Goal: Task Accomplishment & Management: Manage account settings

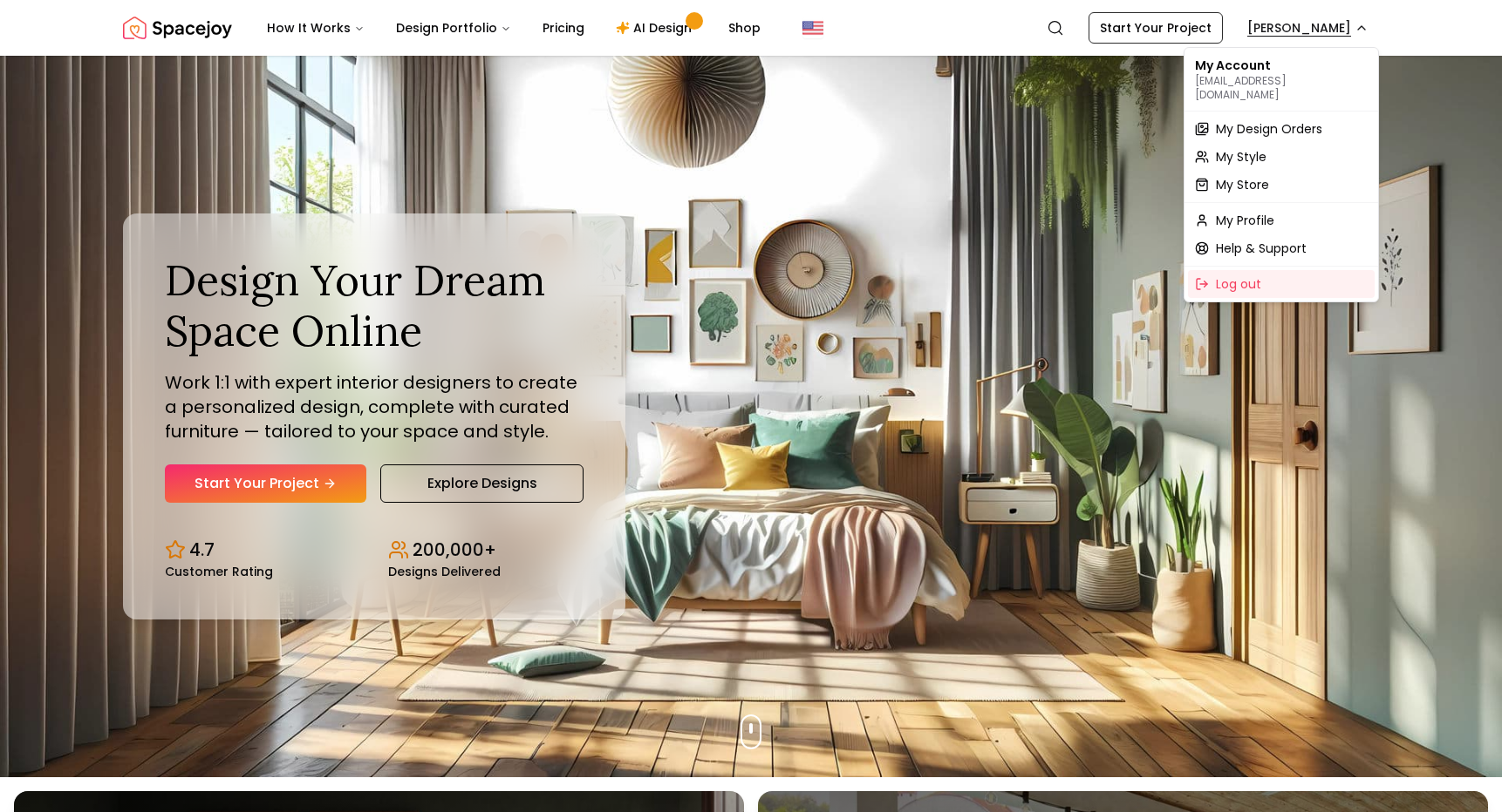
click at [1261, 121] on span "My Design Orders" at bounding box center [1268, 129] width 107 height 17
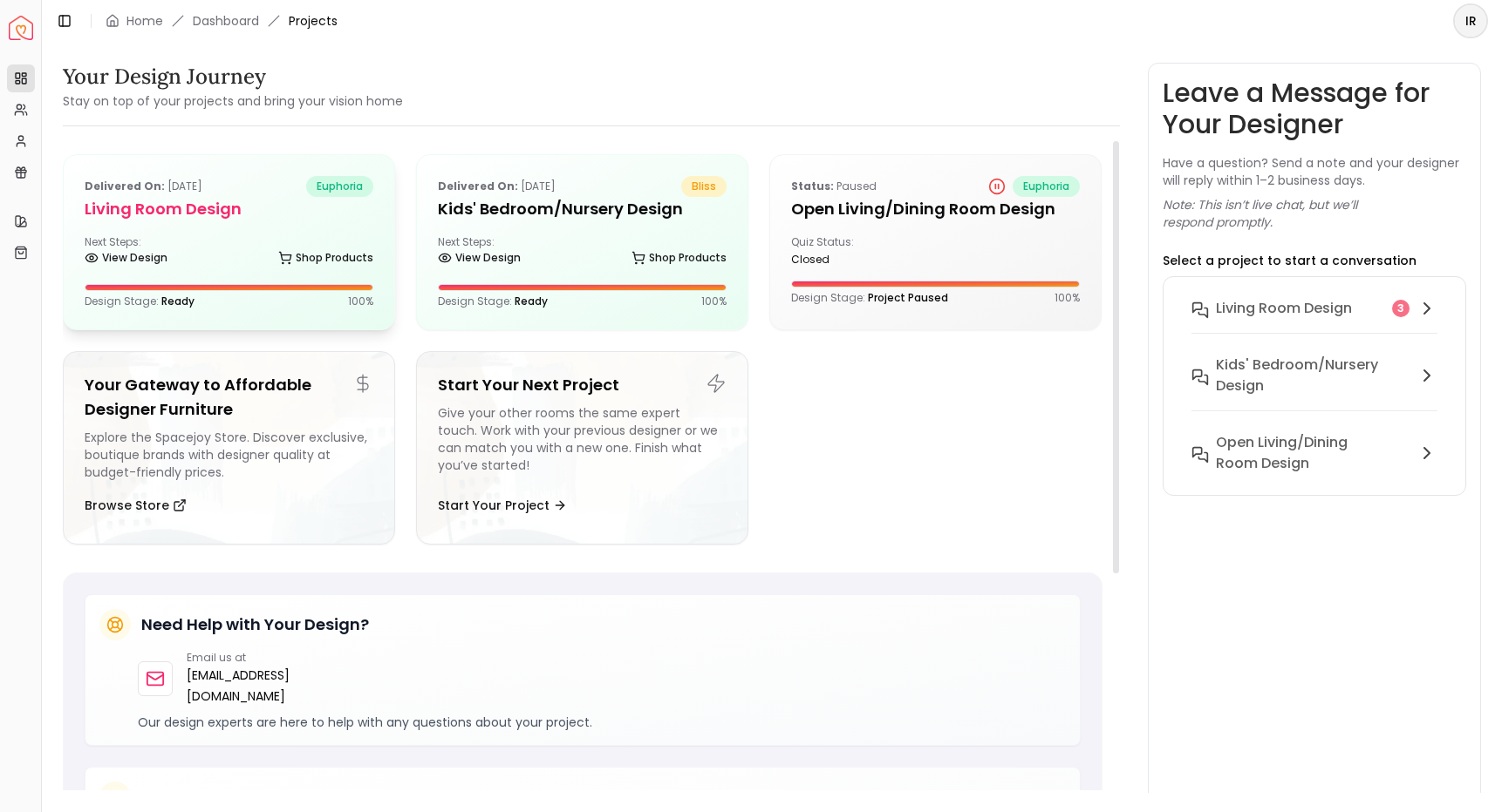
click at [284, 210] on h5 "Living Room Design" at bounding box center [229, 208] width 288 height 24
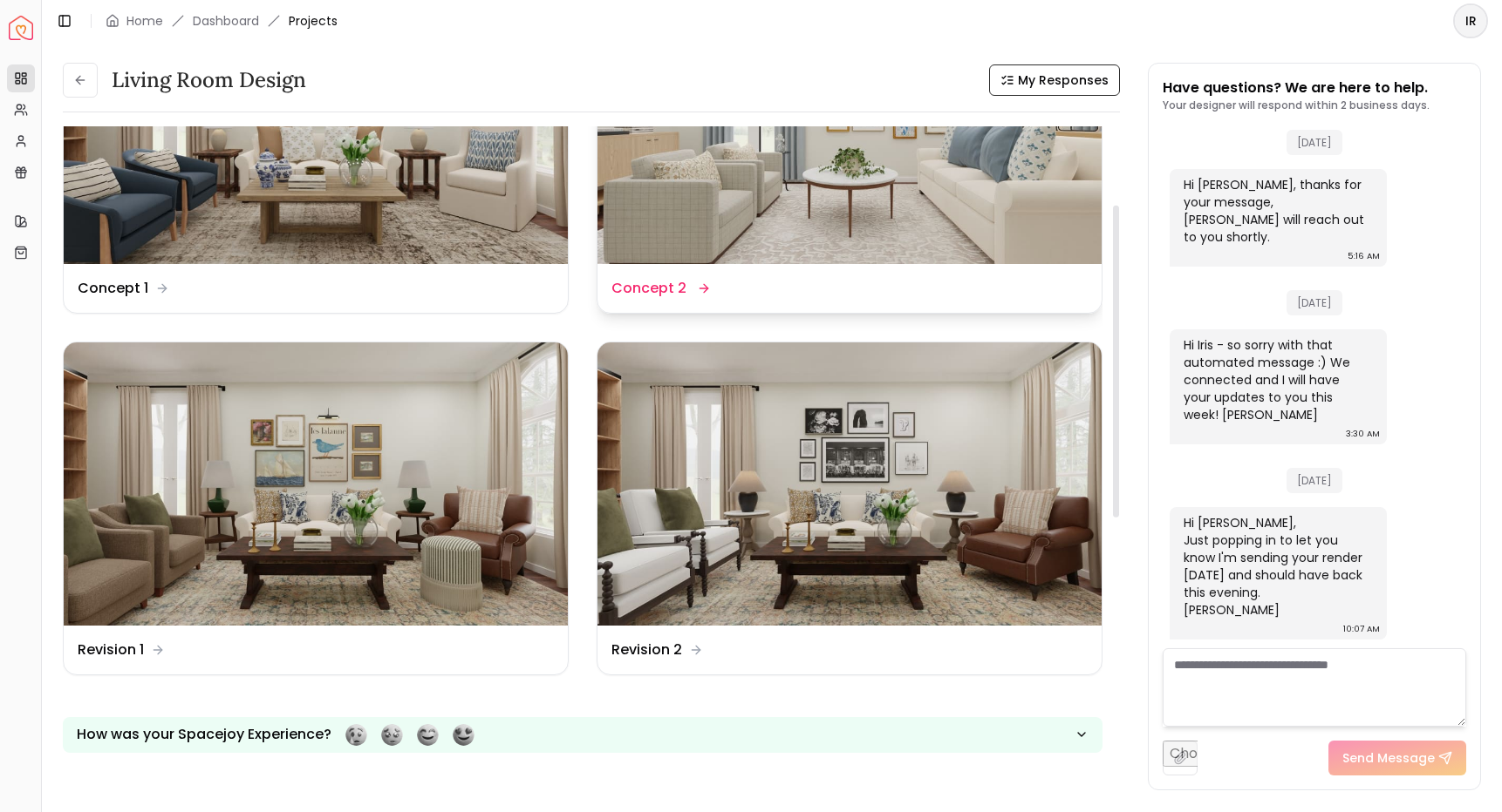
scroll to position [167, 0]
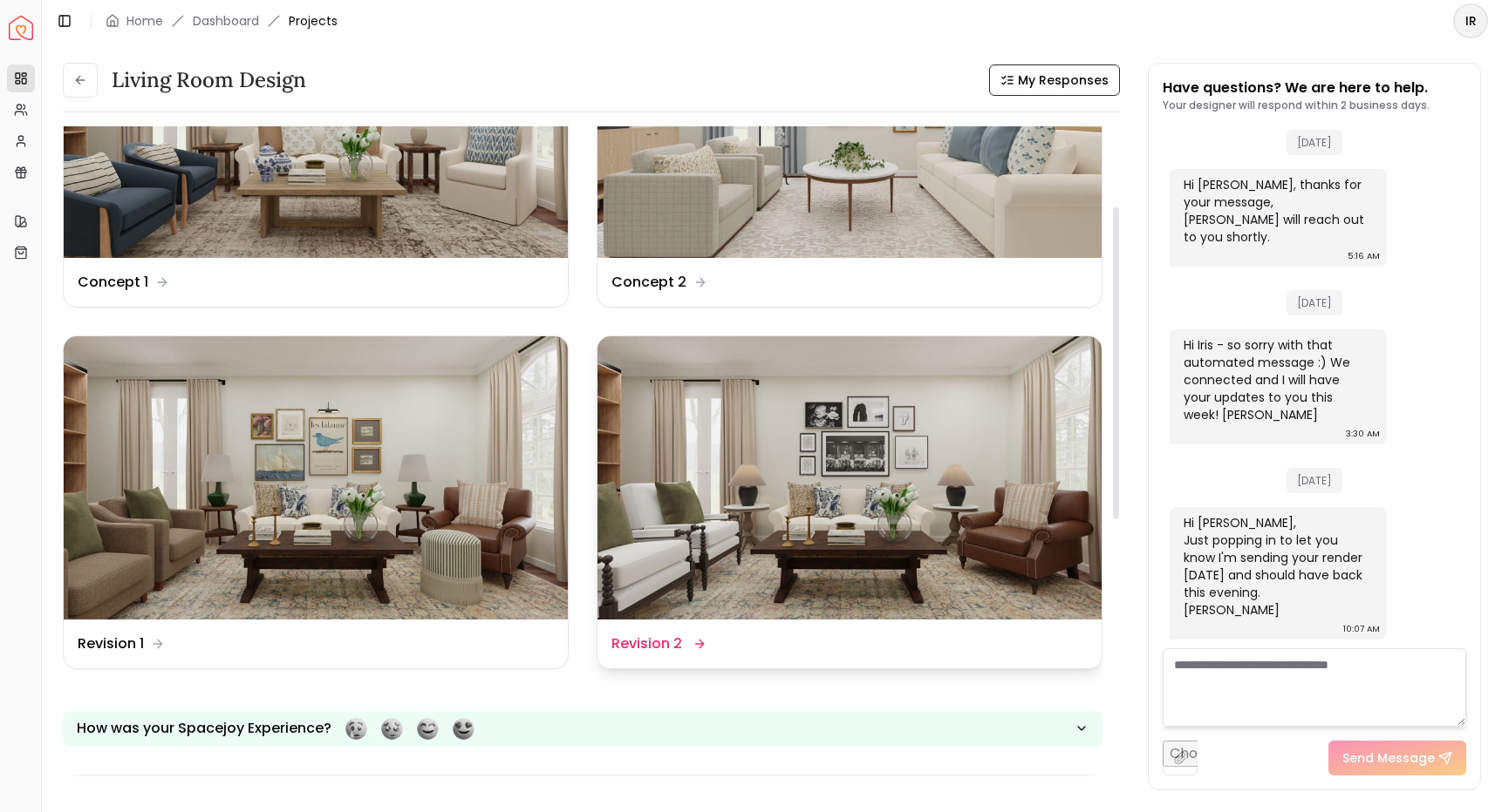
click at [817, 432] on img at bounding box center [849, 478] width 504 height 283
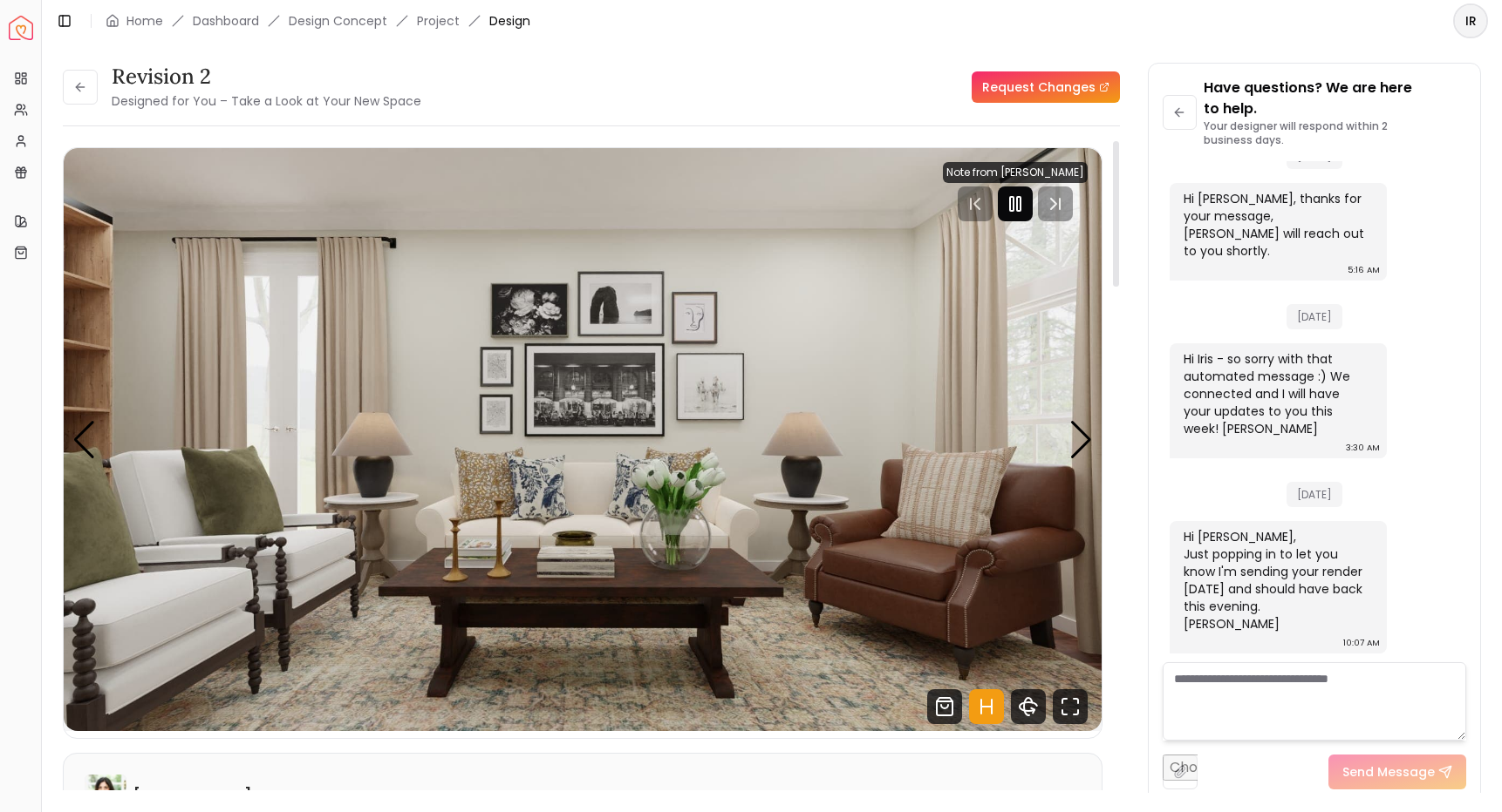
click at [1023, 196] on icon "Pause" at bounding box center [1015, 203] width 21 height 21
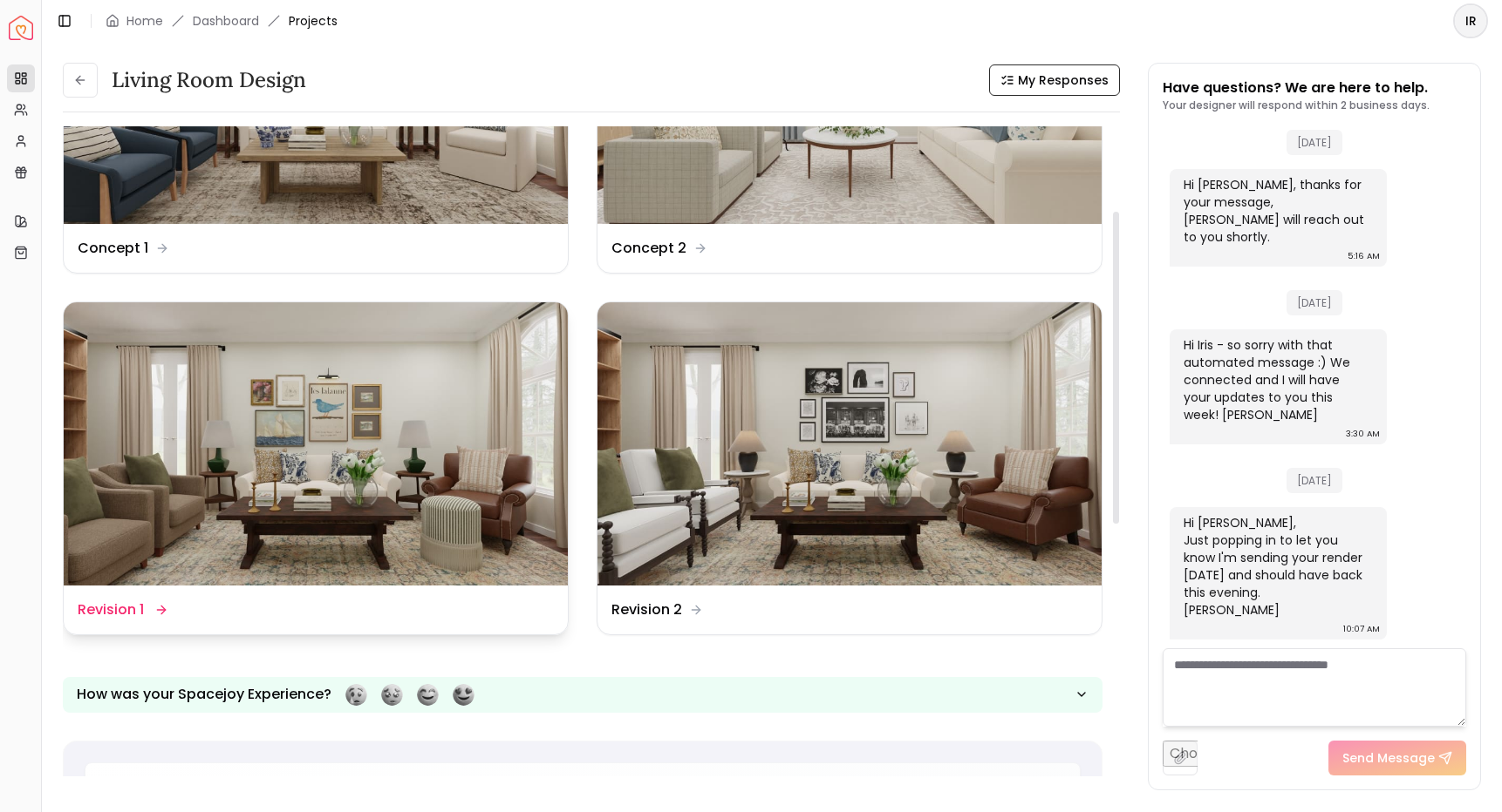
scroll to position [203, 0]
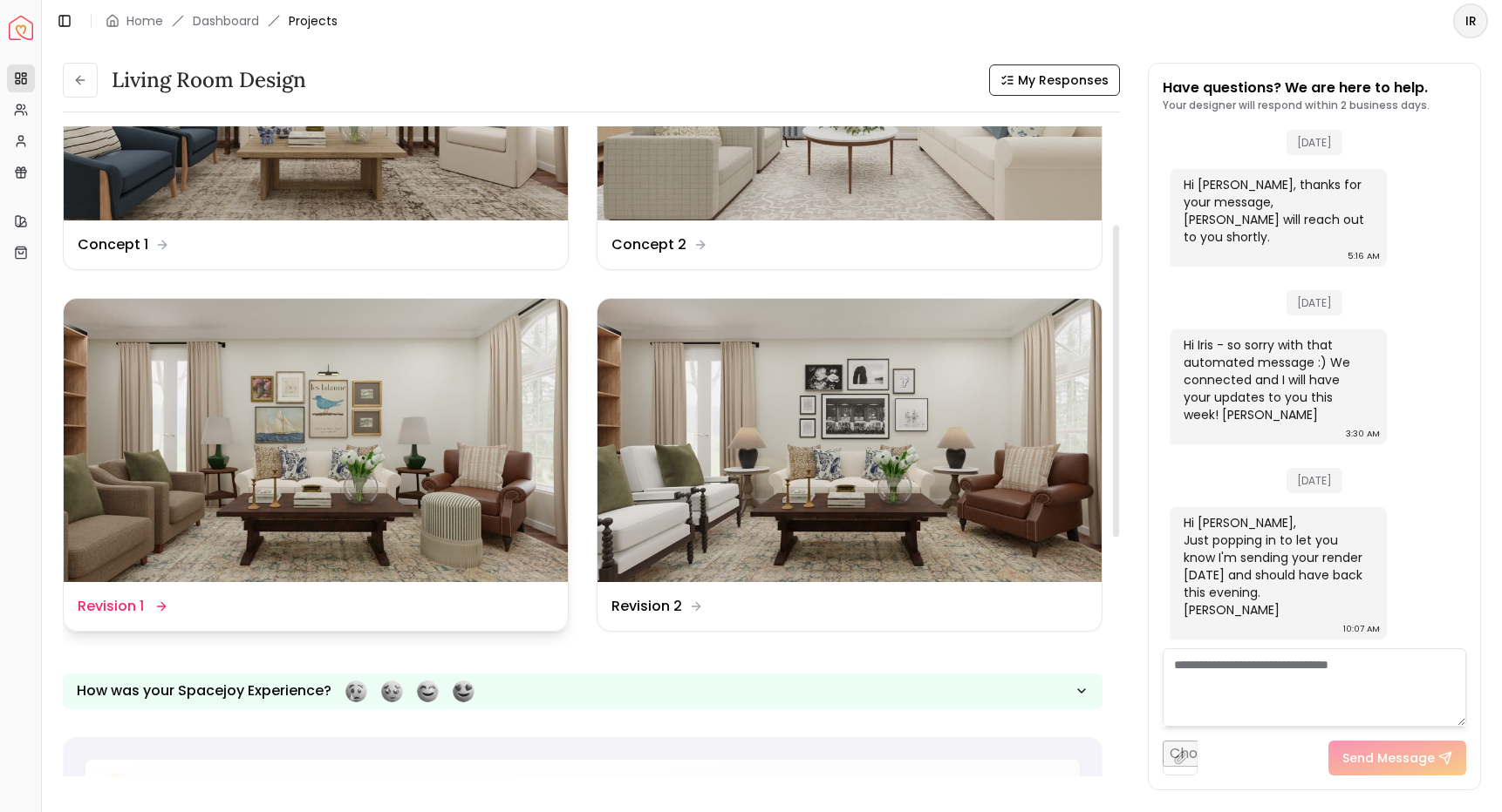
click at [449, 411] on img at bounding box center [315, 441] width 504 height 283
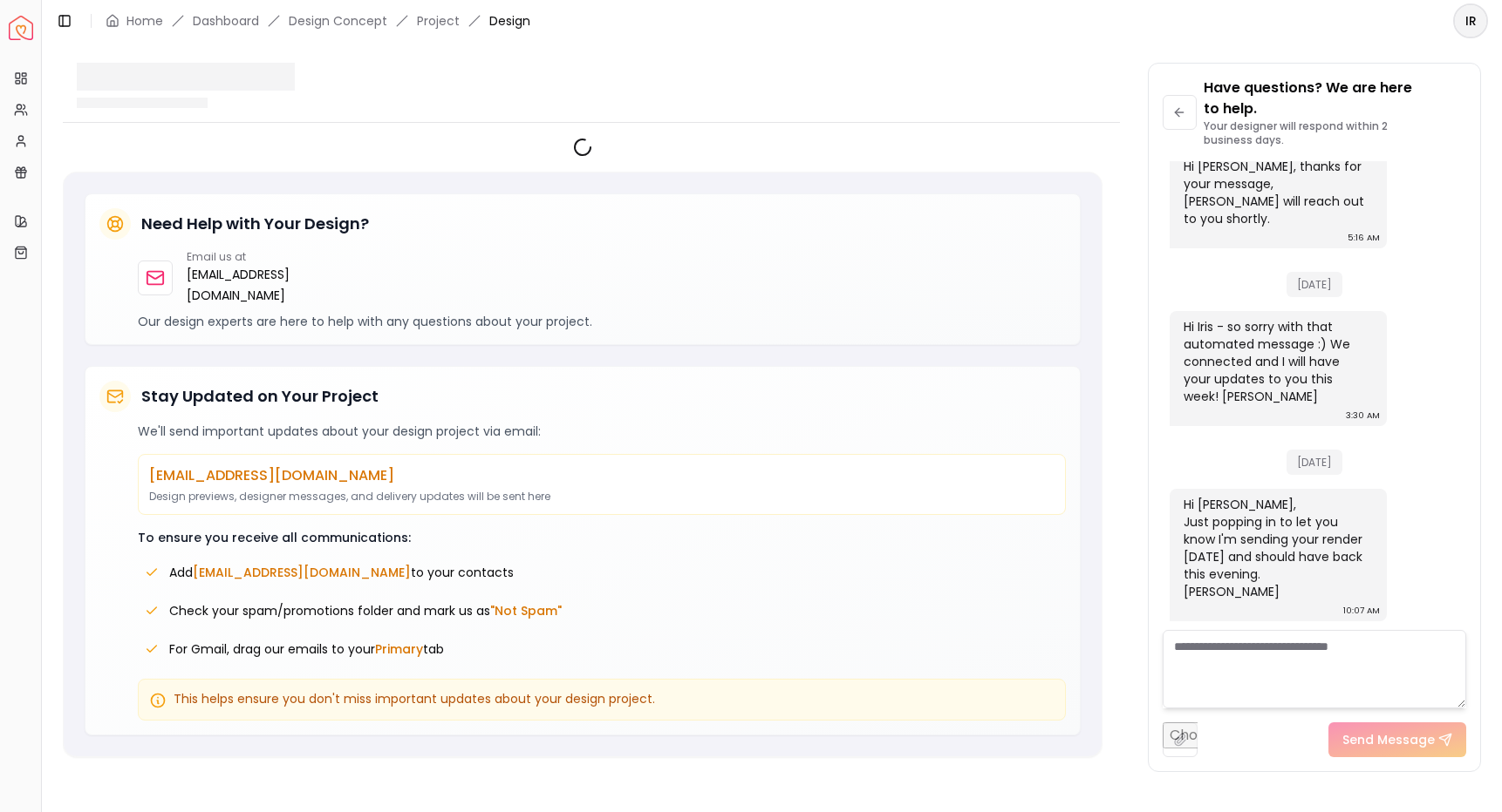
scroll to position [4745, 0]
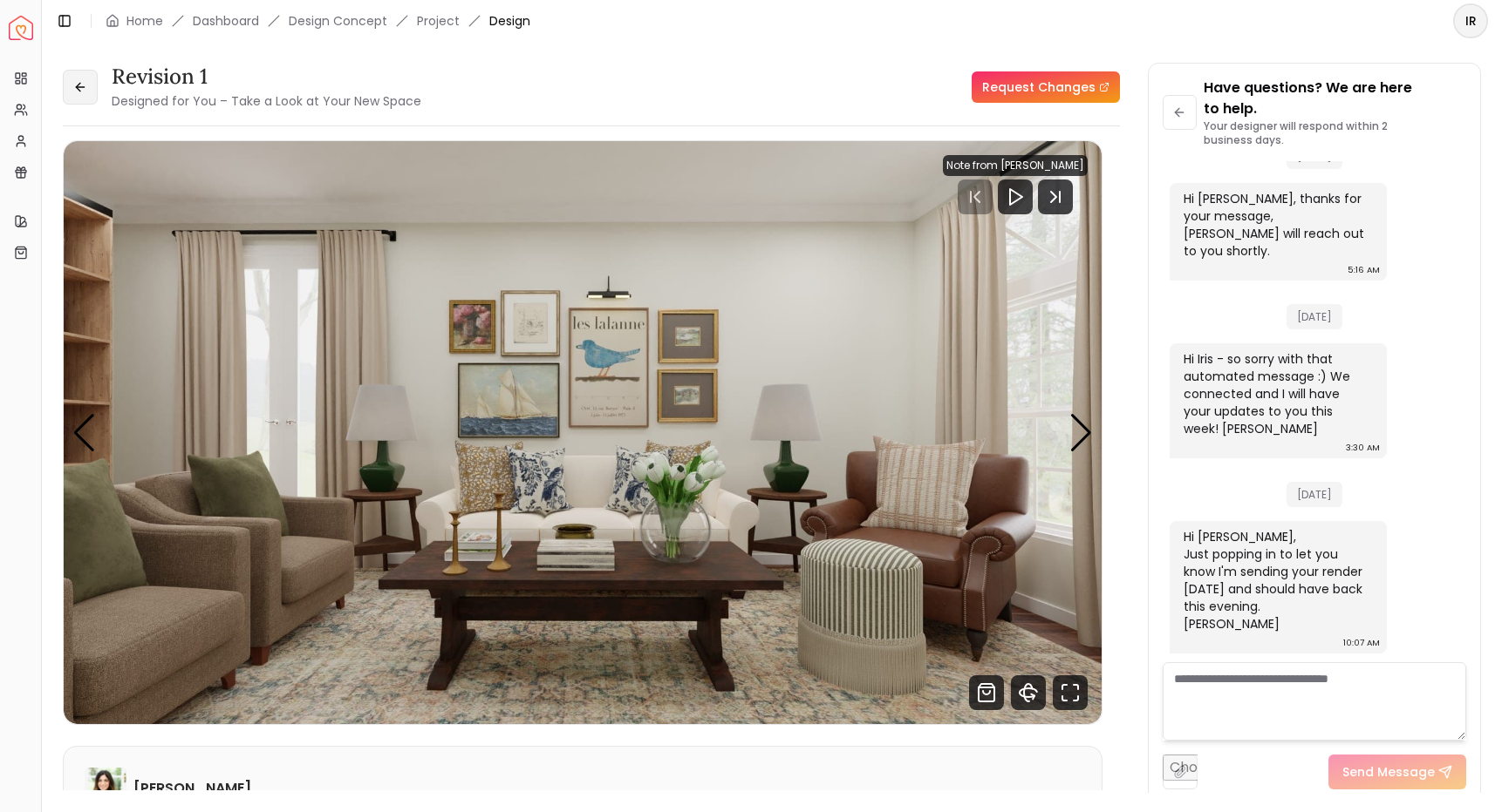
click at [81, 87] on icon at bounding box center [80, 87] width 14 height 14
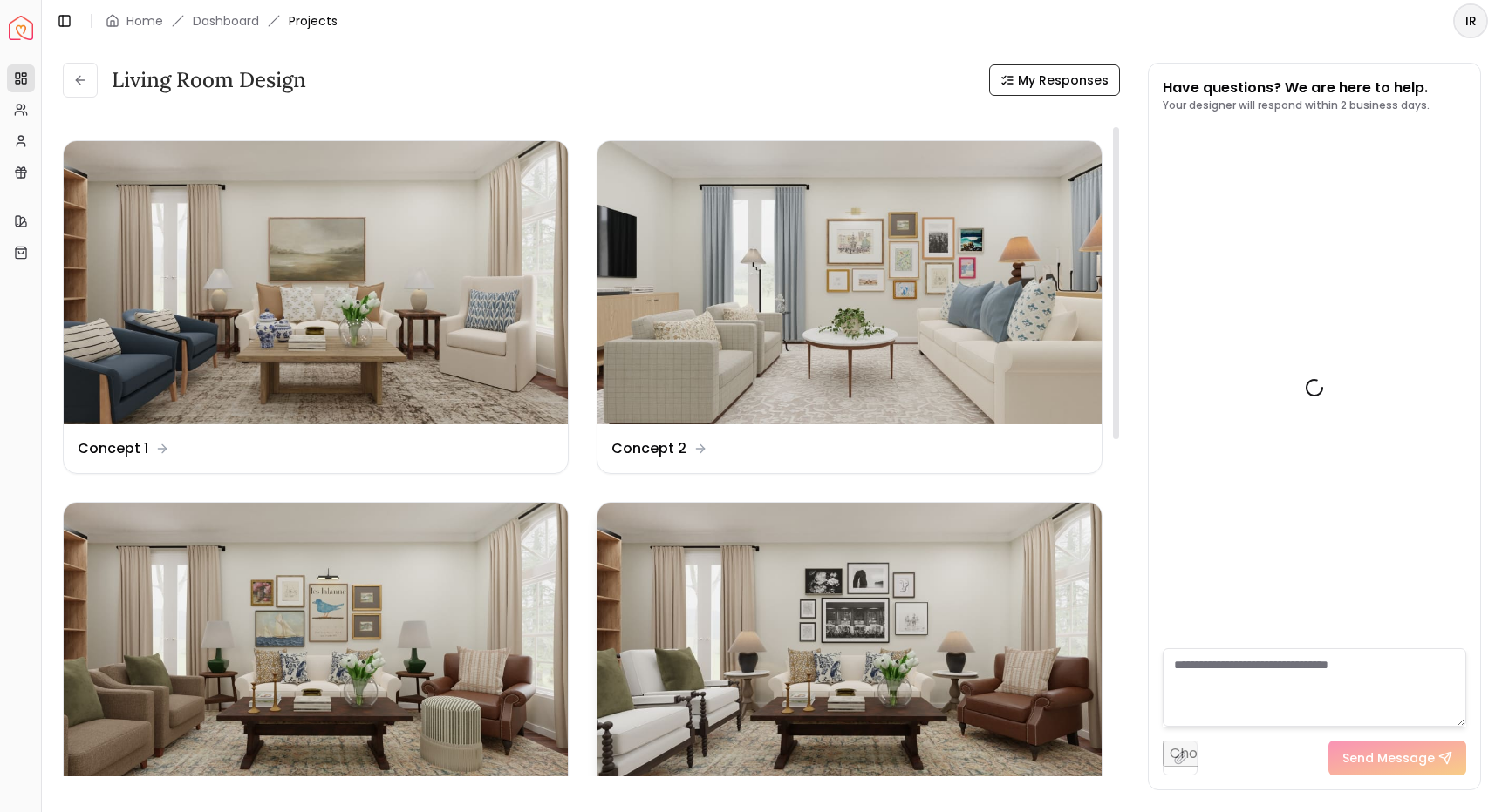
scroll to position [4745, 0]
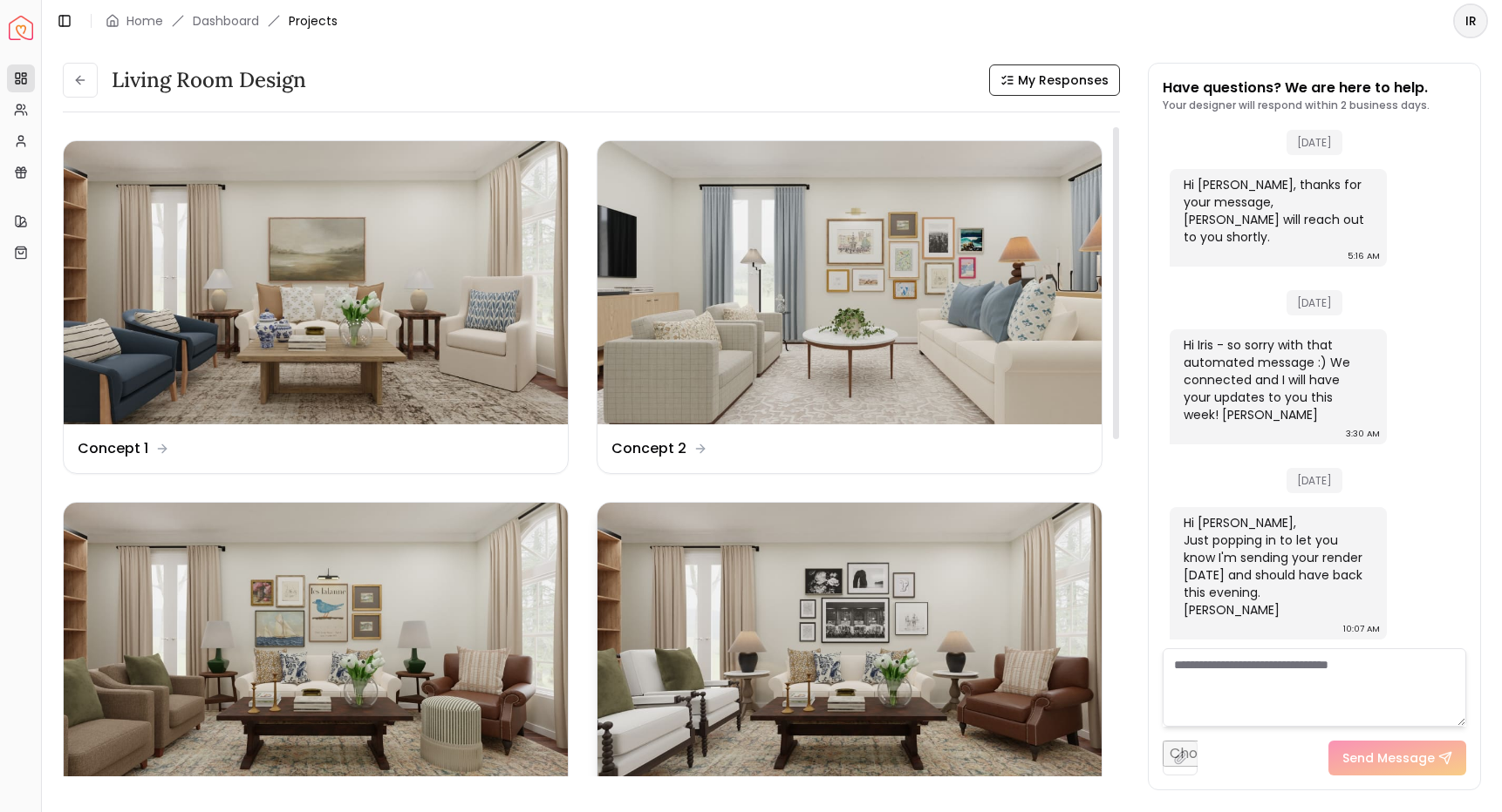
click at [830, 580] on img at bounding box center [849, 644] width 504 height 283
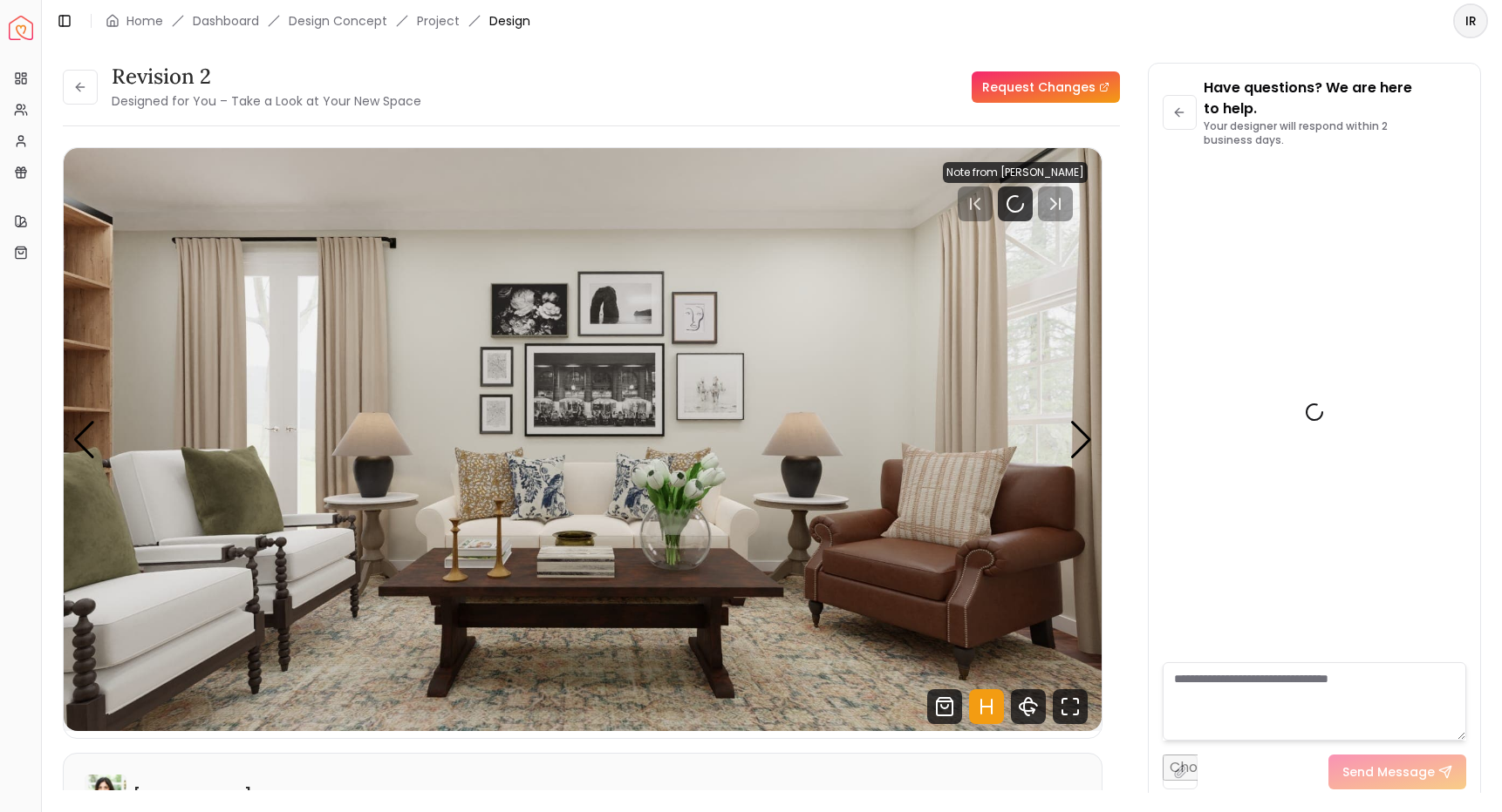
scroll to position [4745, 0]
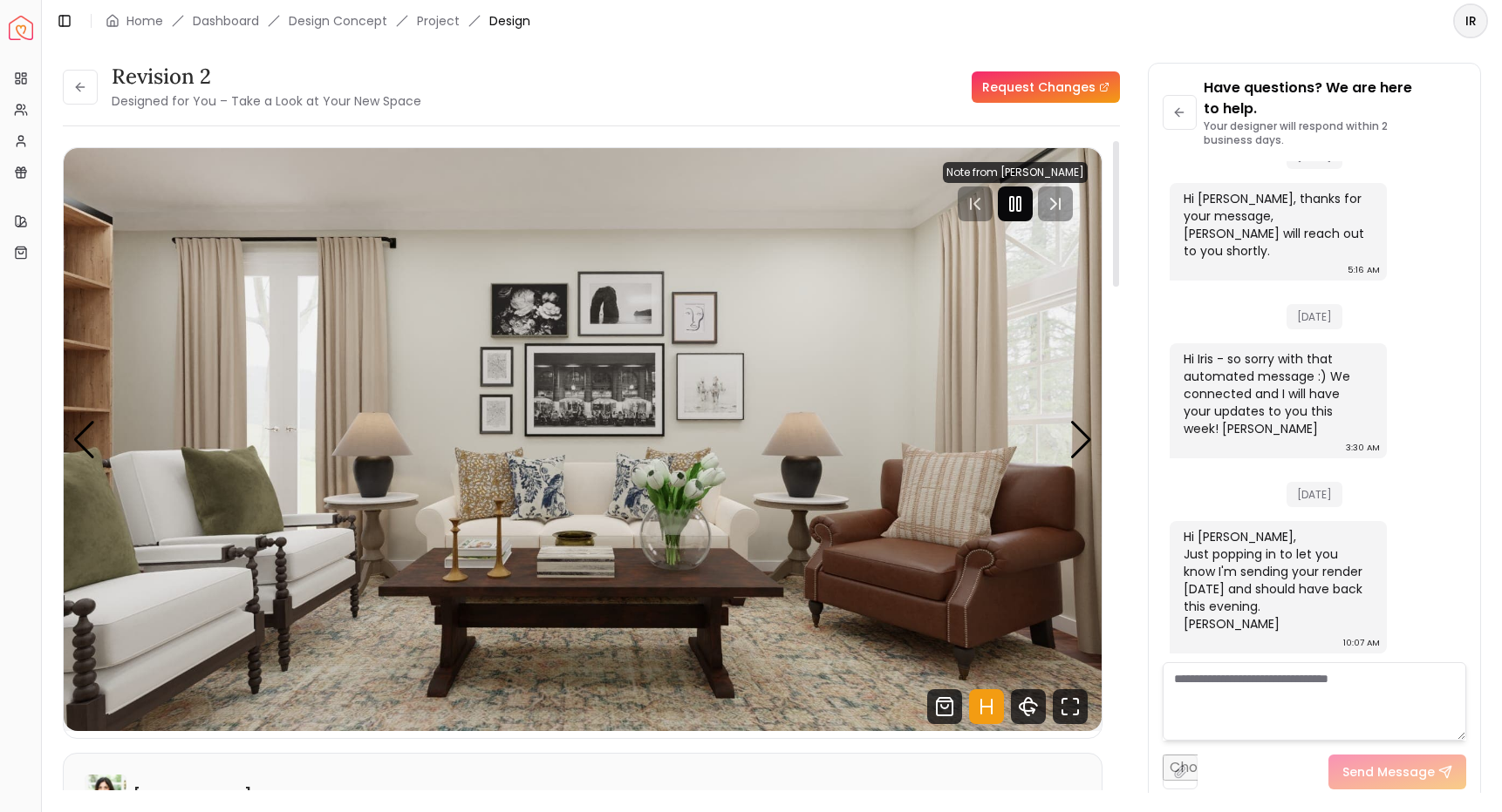
click at [1011, 210] on rect "Pause" at bounding box center [1011, 203] width 3 height 14
click at [91, 94] on button at bounding box center [80, 87] width 35 height 35
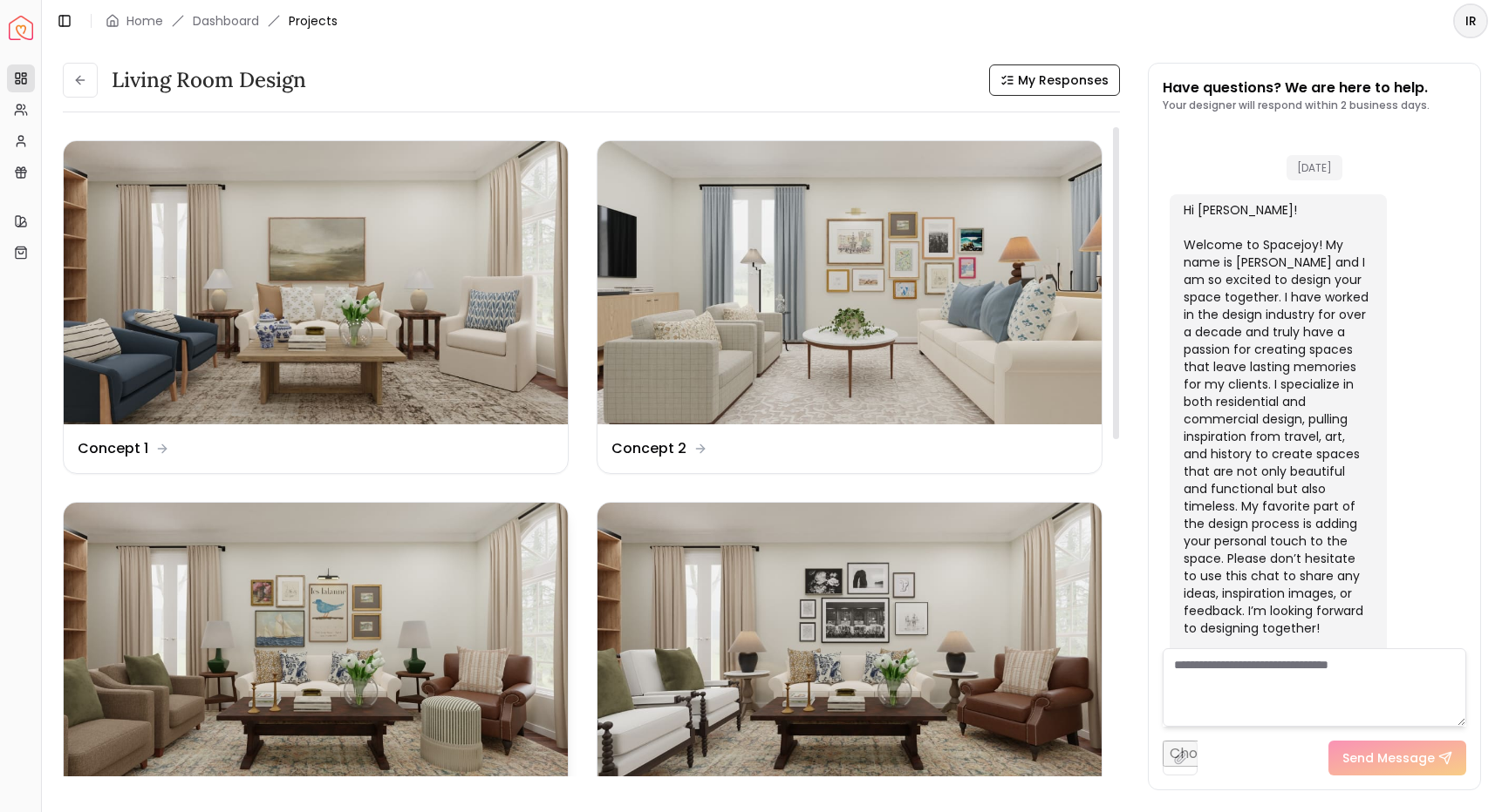
scroll to position [4745, 0]
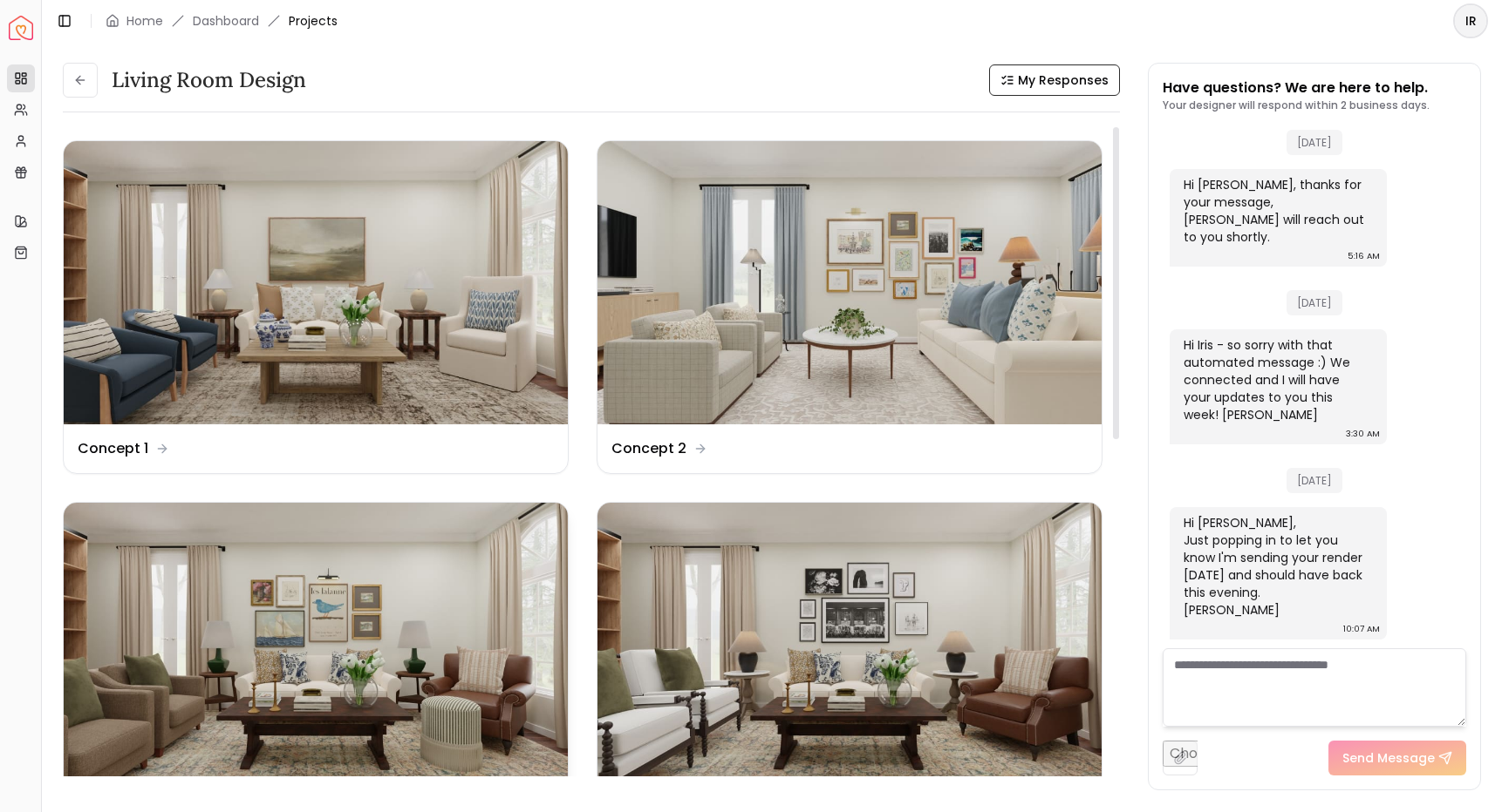
click at [473, 592] on img at bounding box center [315, 644] width 504 height 283
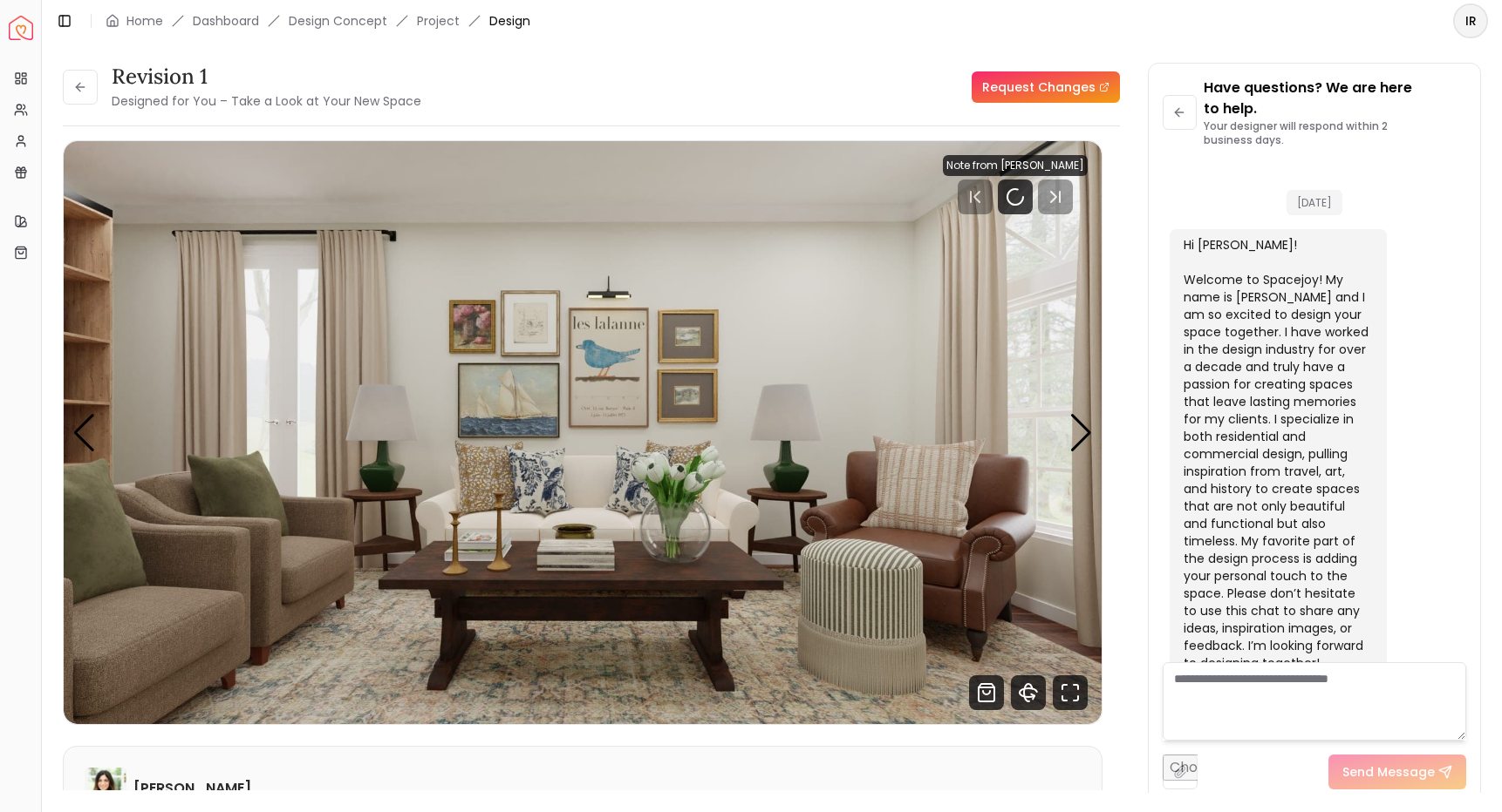
scroll to position [4745, 0]
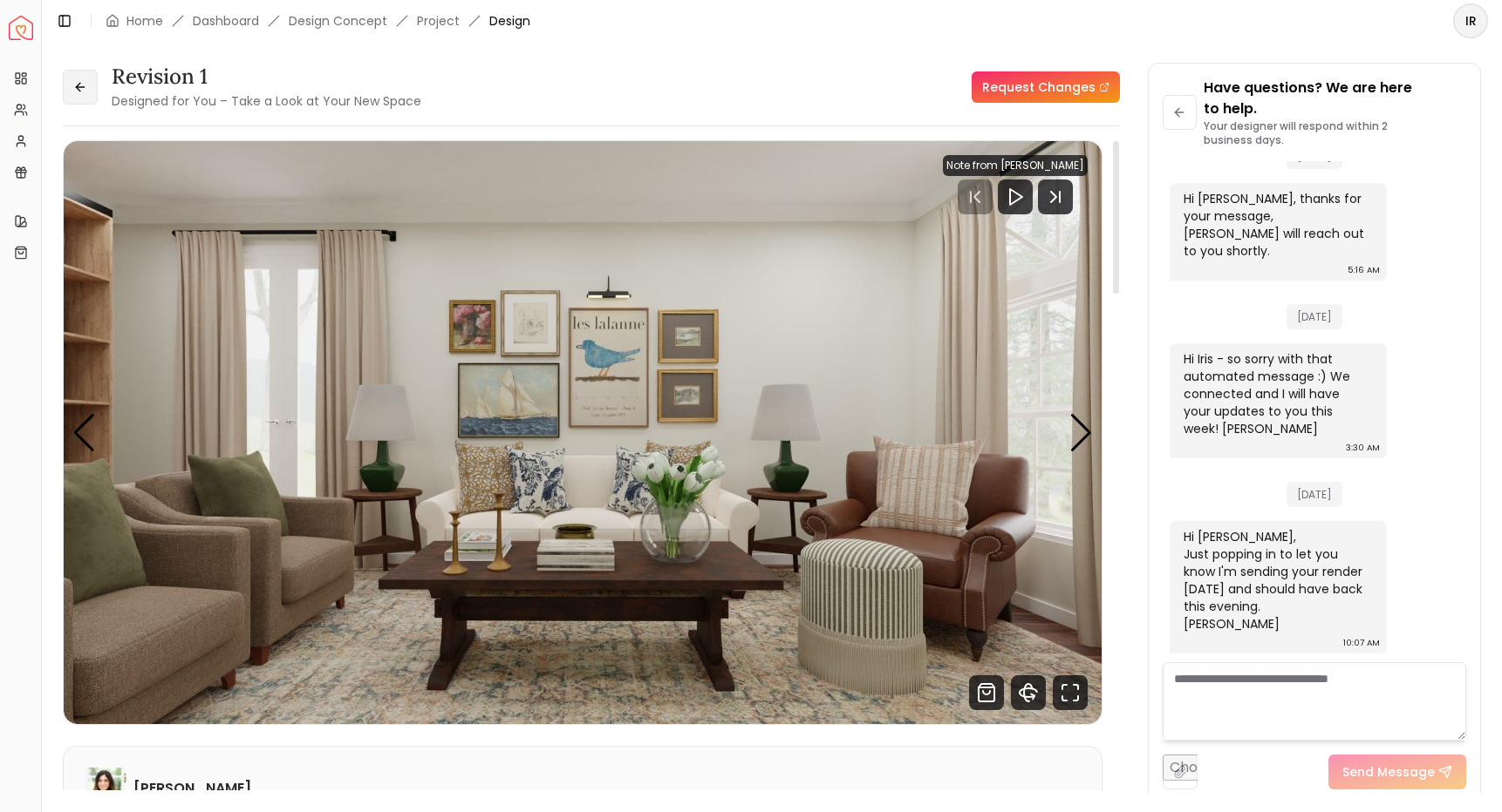
click at [83, 87] on icon at bounding box center [80, 87] width 14 height 14
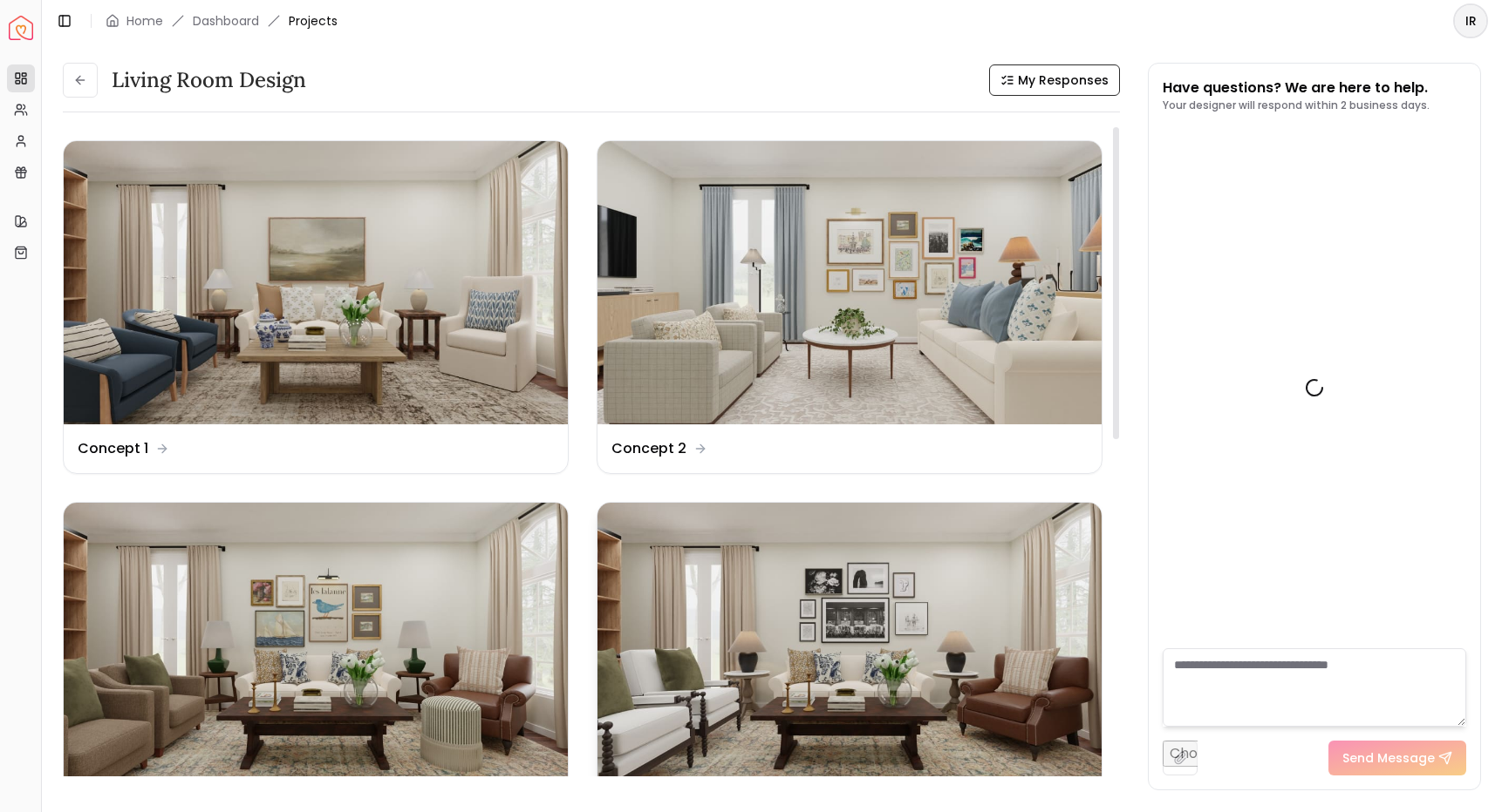
click at [864, 626] on img at bounding box center [849, 644] width 504 height 283
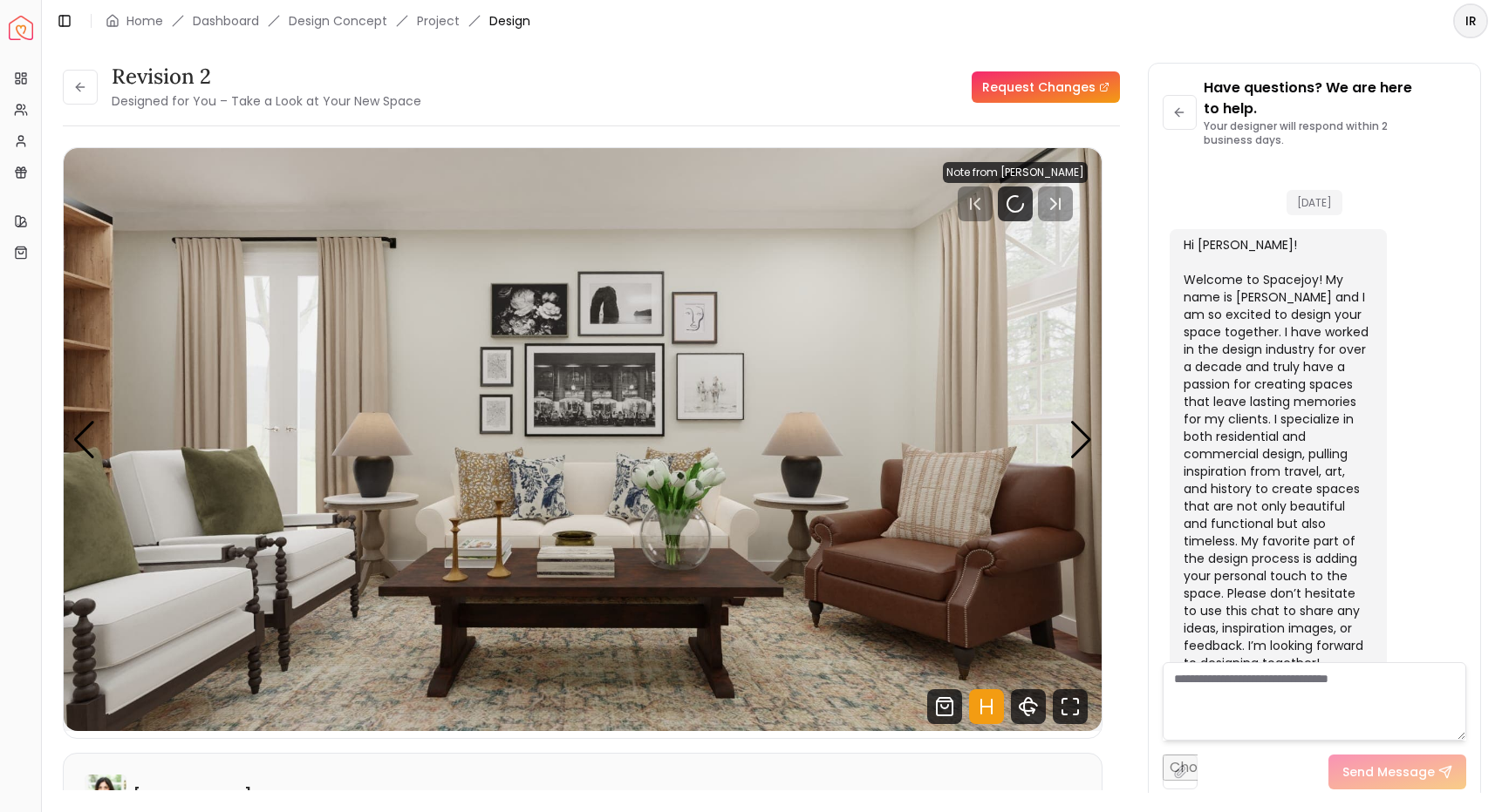
scroll to position [4745, 0]
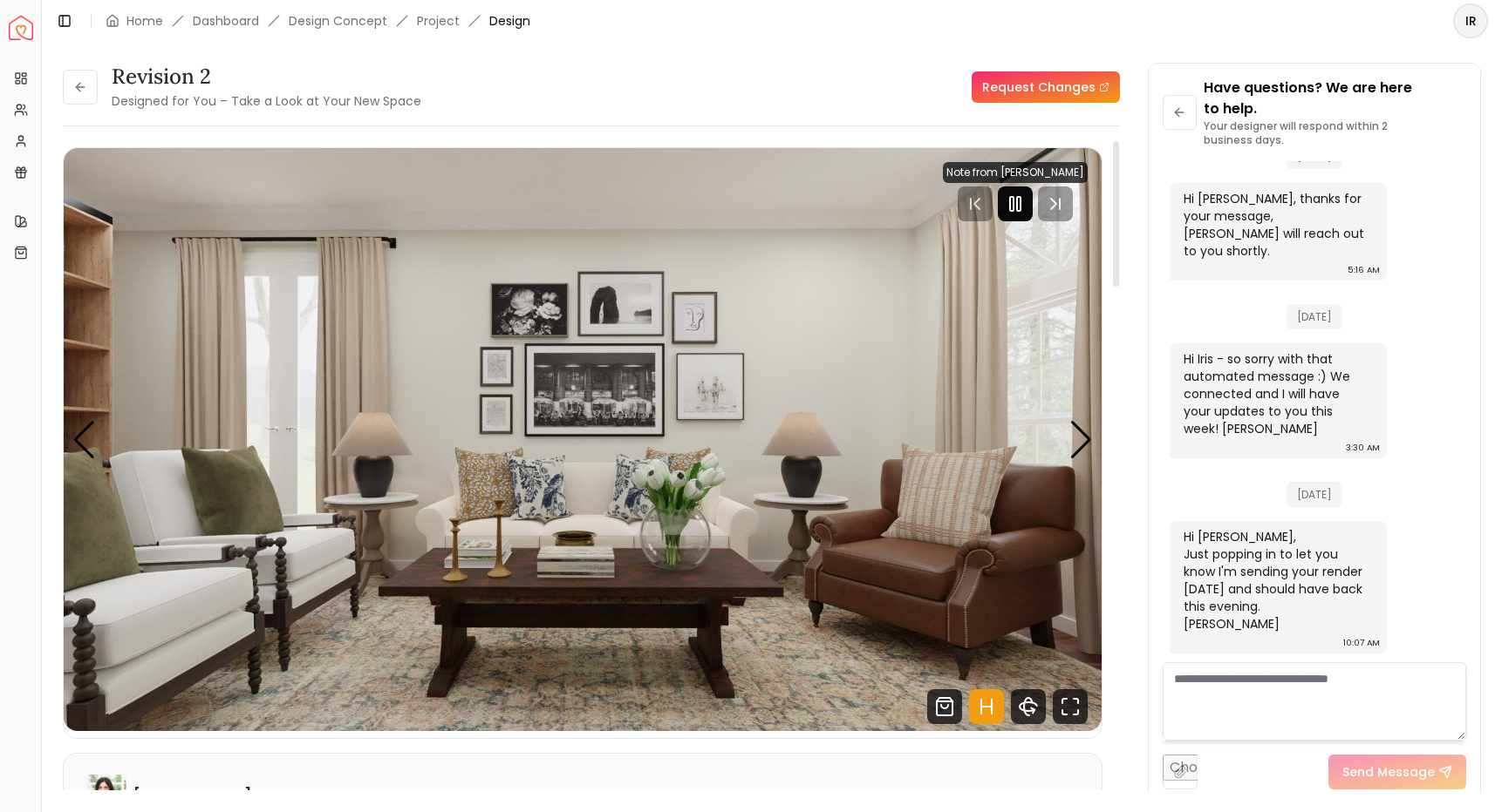
click at [1008, 217] on div at bounding box center [1015, 203] width 35 height 35
click at [92, 96] on button at bounding box center [80, 87] width 35 height 35
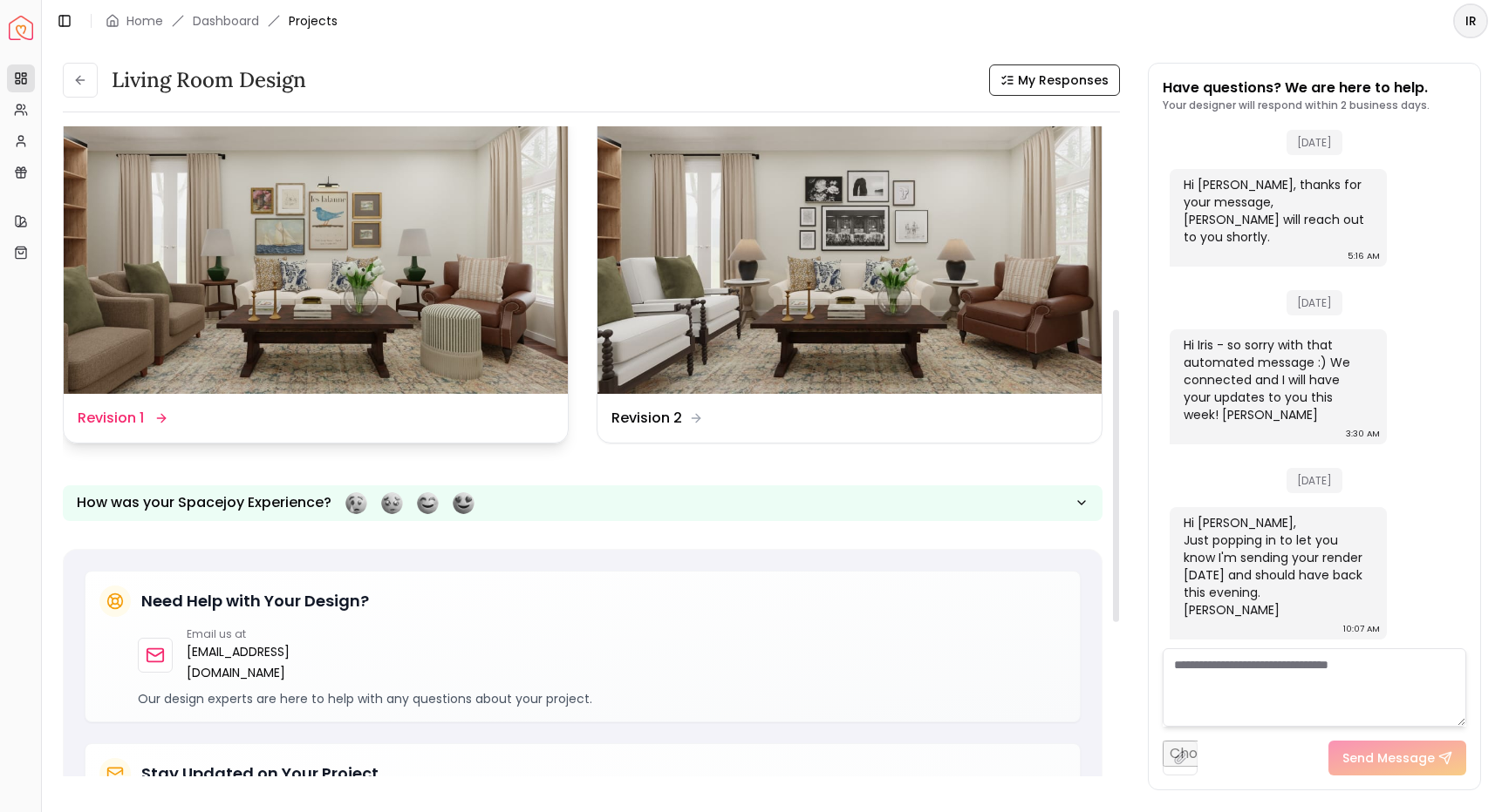
scroll to position [377, 0]
